Goal: Task Accomplishment & Management: Manage account settings

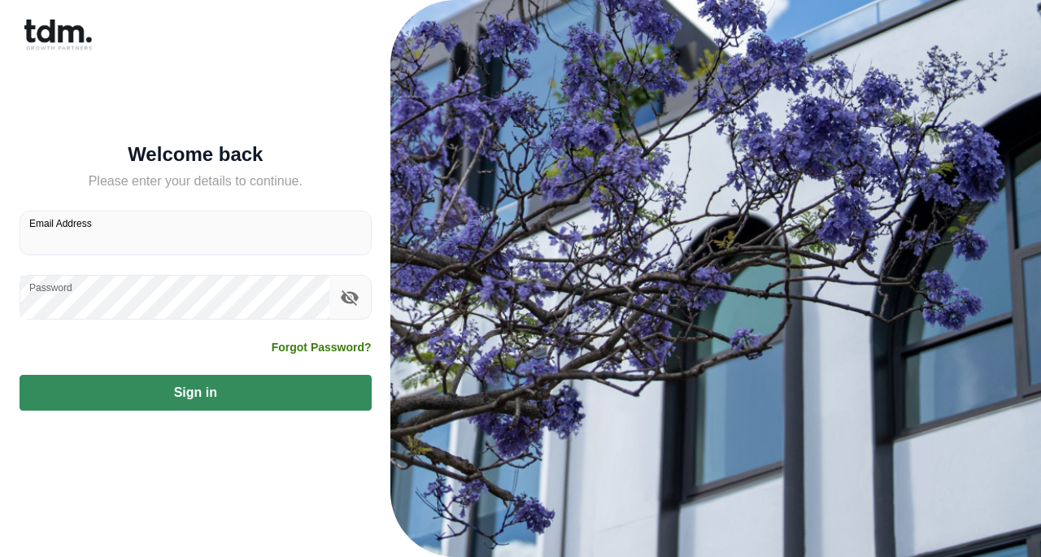
click at [101, 248] on input "Email Address" at bounding box center [195, 232] width 351 height 43
type input "**********"
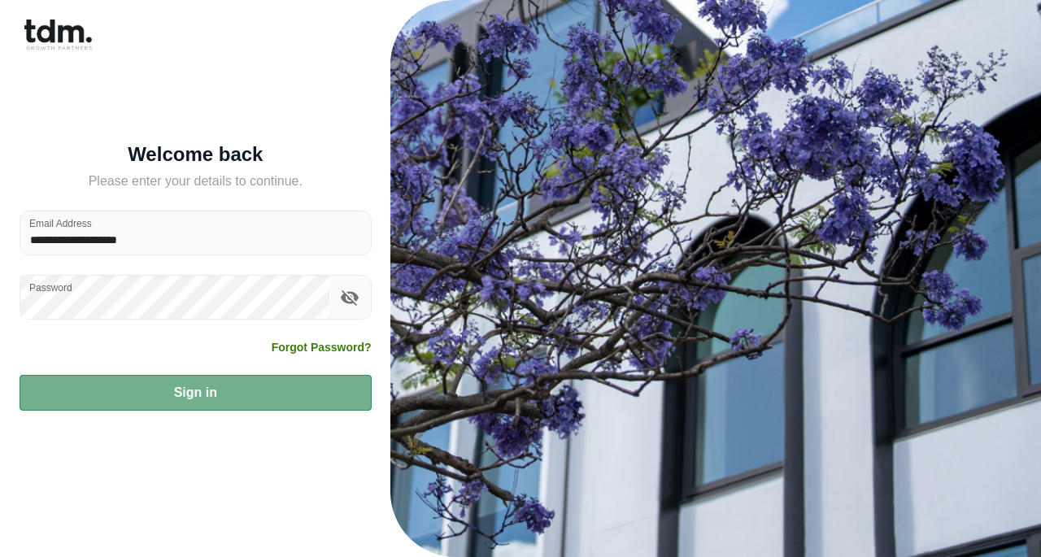
click at [251, 391] on button "Sign in" at bounding box center [196, 393] width 352 height 36
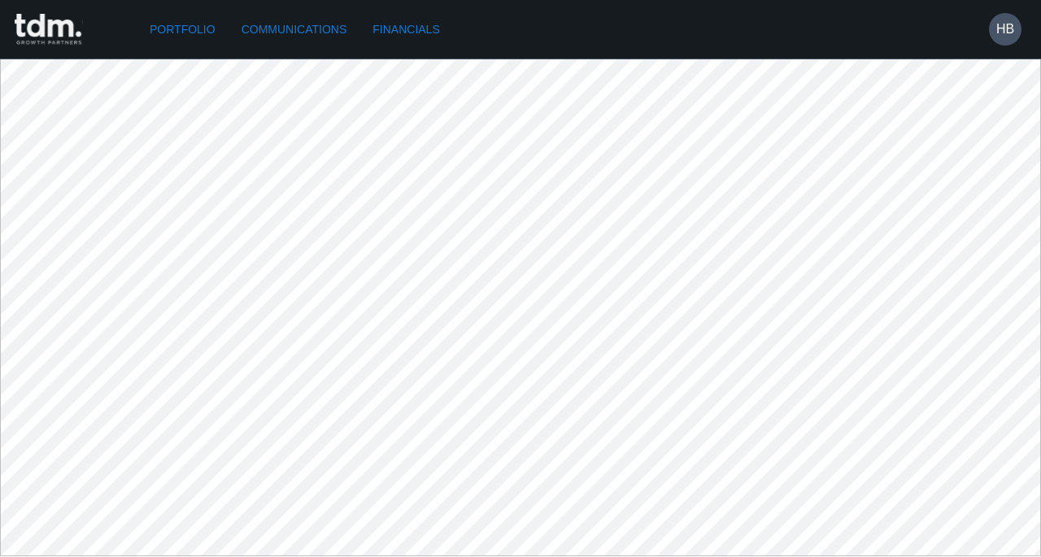
click at [317, 20] on link "Communications" at bounding box center [294, 30] width 119 height 30
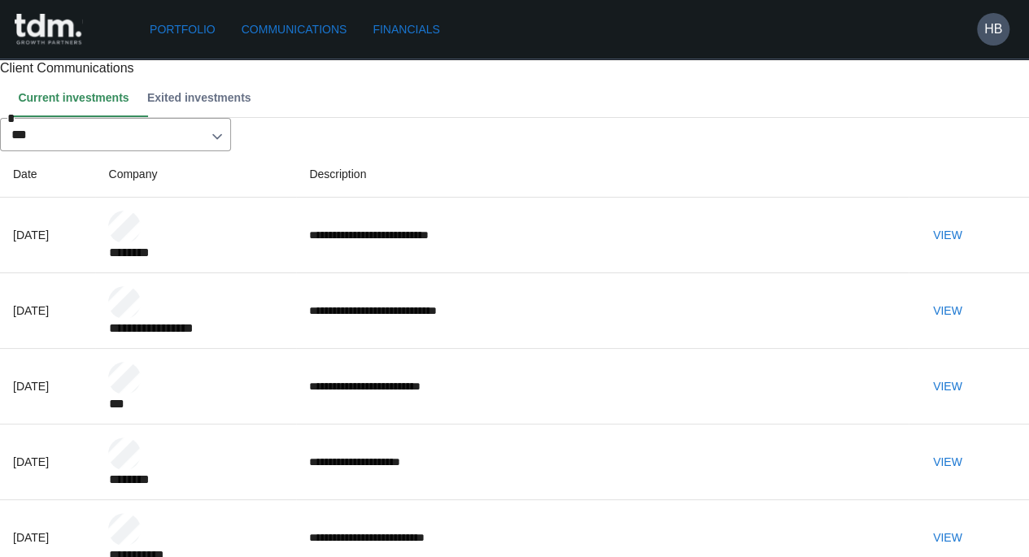
click at [974, 326] on button "View" at bounding box center [948, 311] width 52 height 30
click at [984, 32] on h6 "HB" at bounding box center [993, 30] width 18 height 20
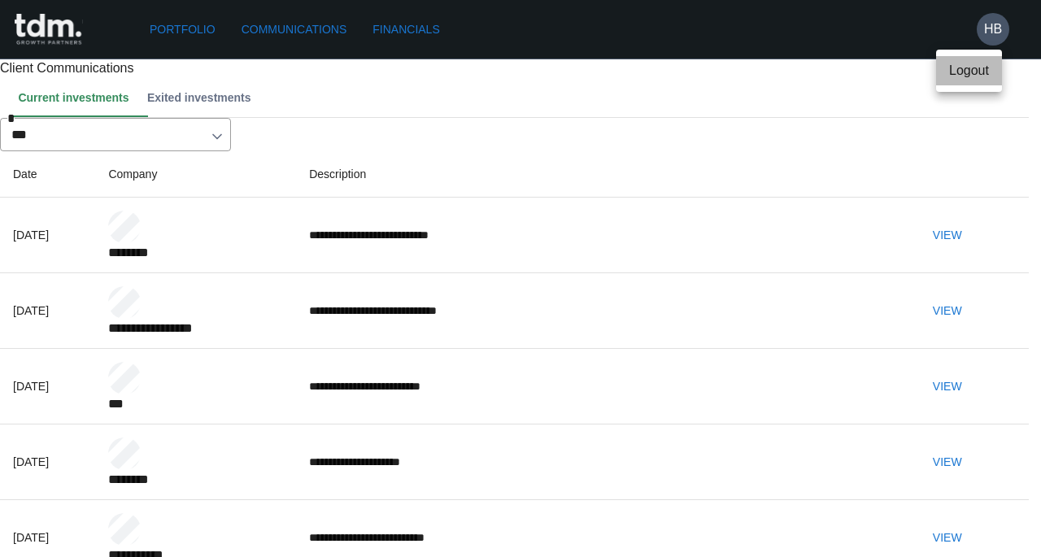
click at [981, 79] on p "Logout" at bounding box center [969, 71] width 40 height 20
